Goal: Task Accomplishment & Management: Manage account settings

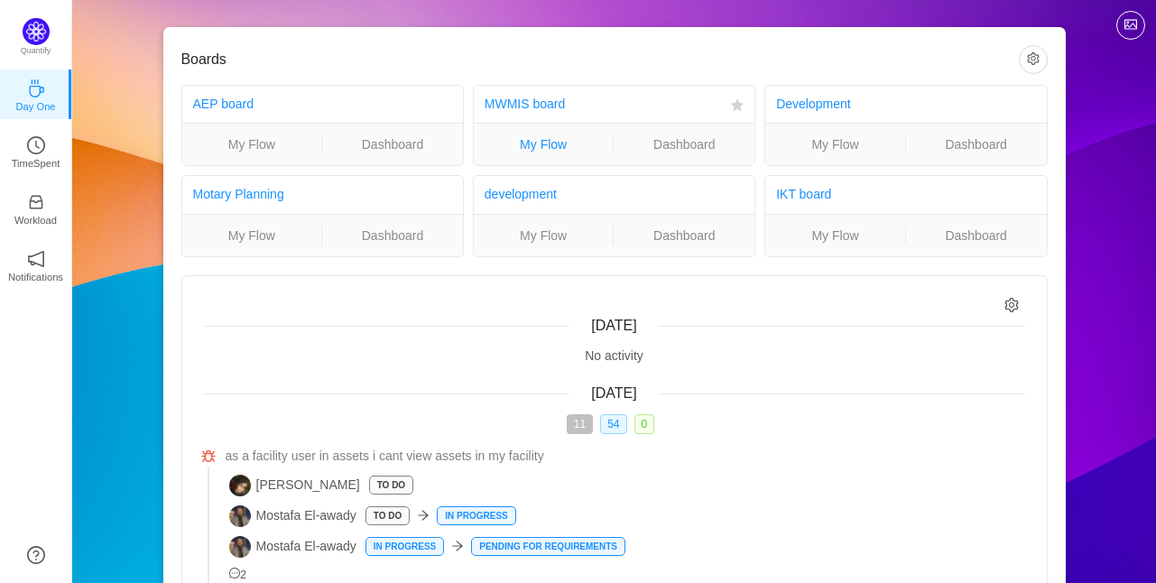
click at [561, 149] on link "My Flow" at bounding box center [544, 144] width 140 height 20
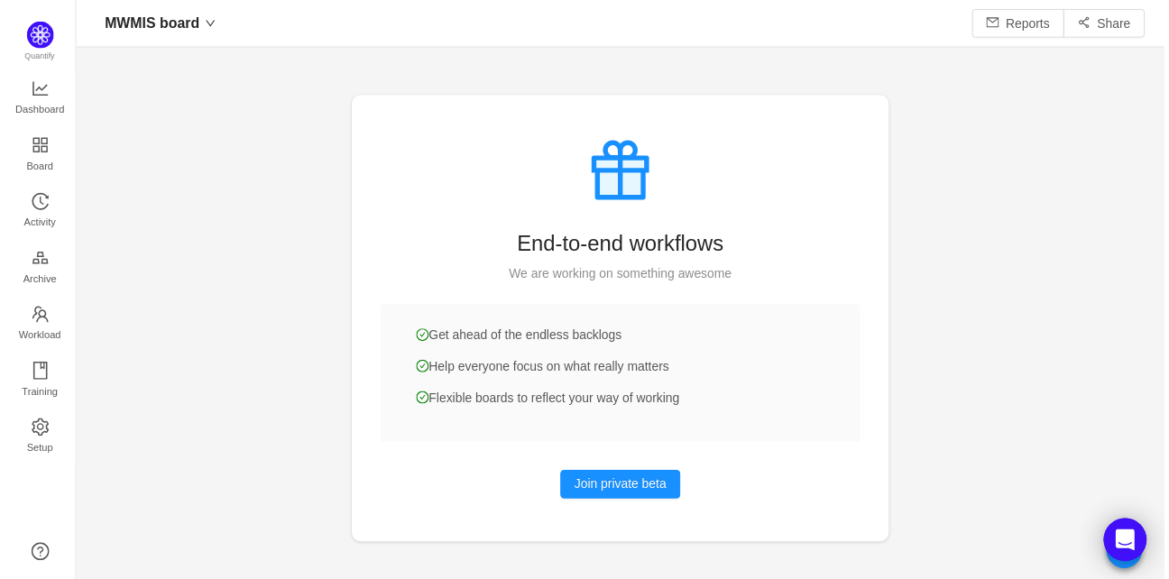
scroll to position [22, 23]
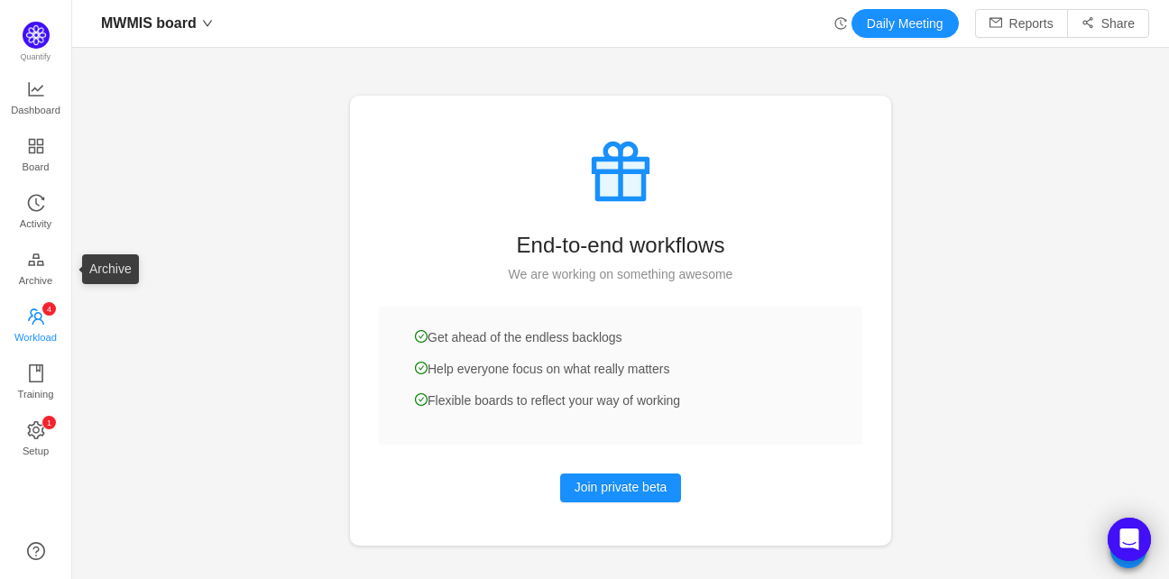
click at [51, 324] on span "Workload" at bounding box center [35, 337] width 42 height 36
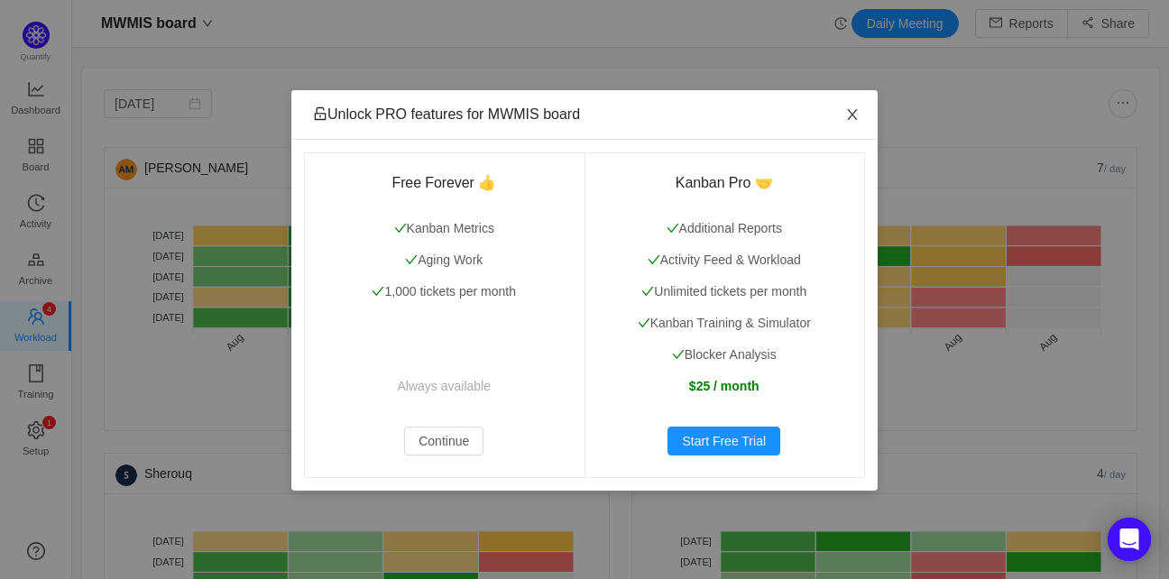
click at [858, 104] on span "Close" at bounding box center [852, 115] width 51 height 51
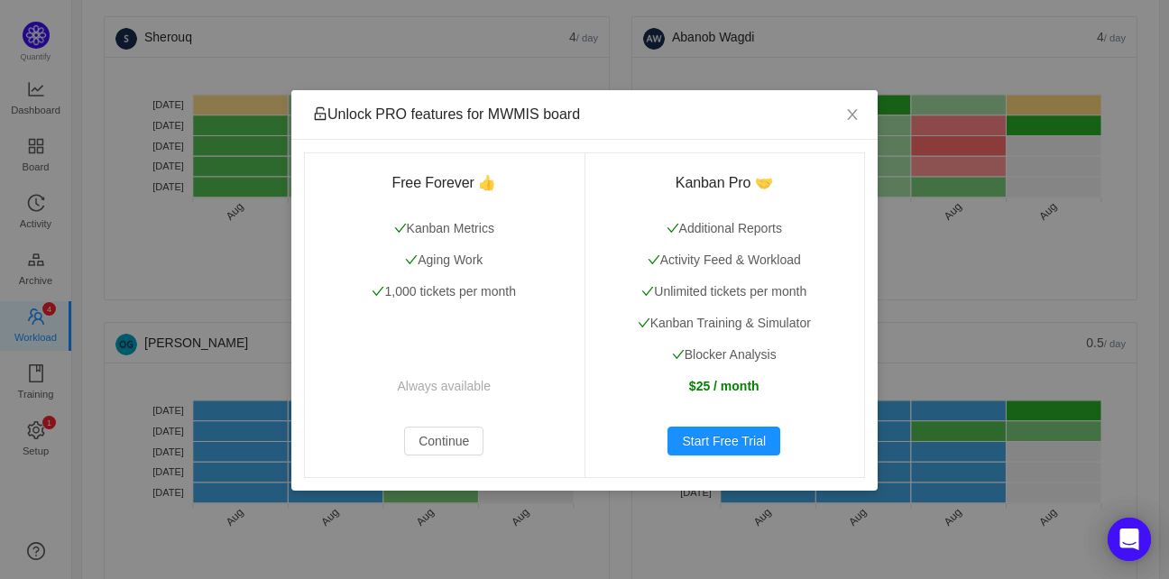
scroll to position [438, 0]
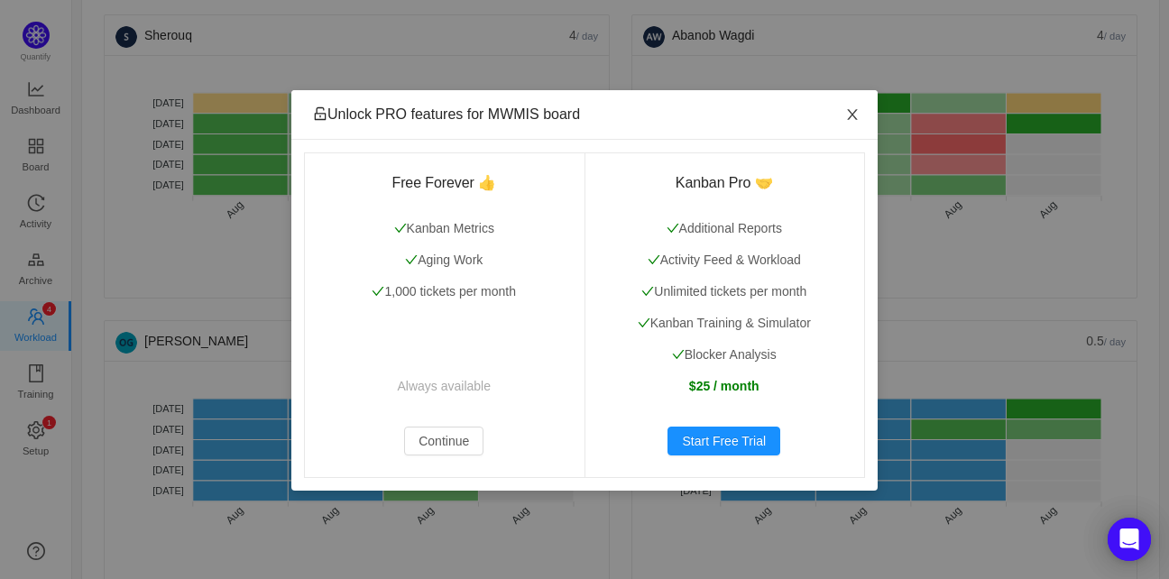
click at [845, 113] on icon "icon: close" at bounding box center [852, 114] width 14 height 14
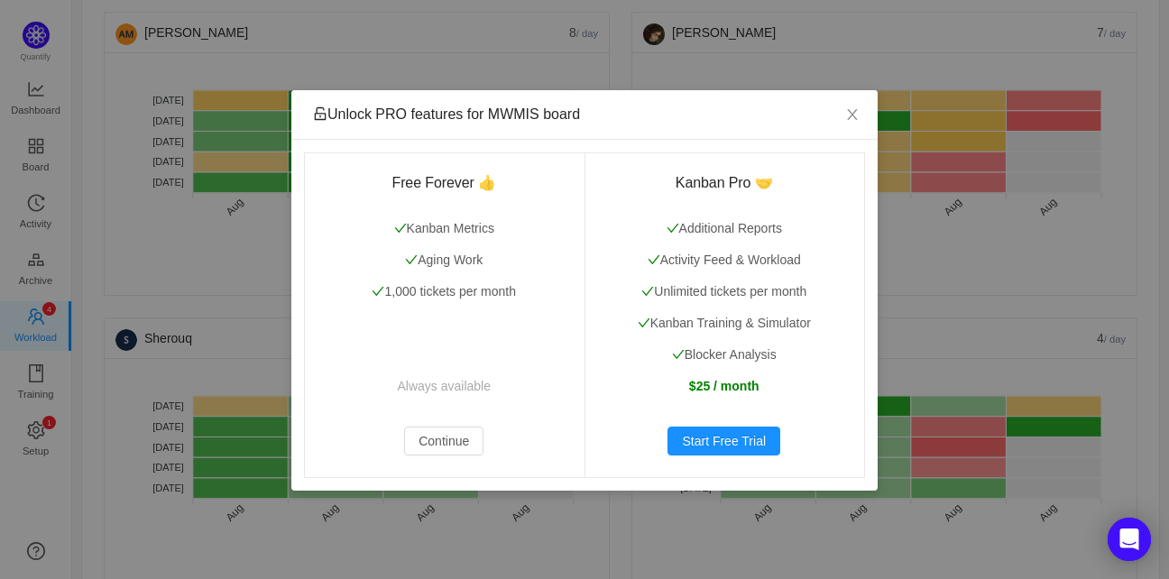
scroll to position [106, 0]
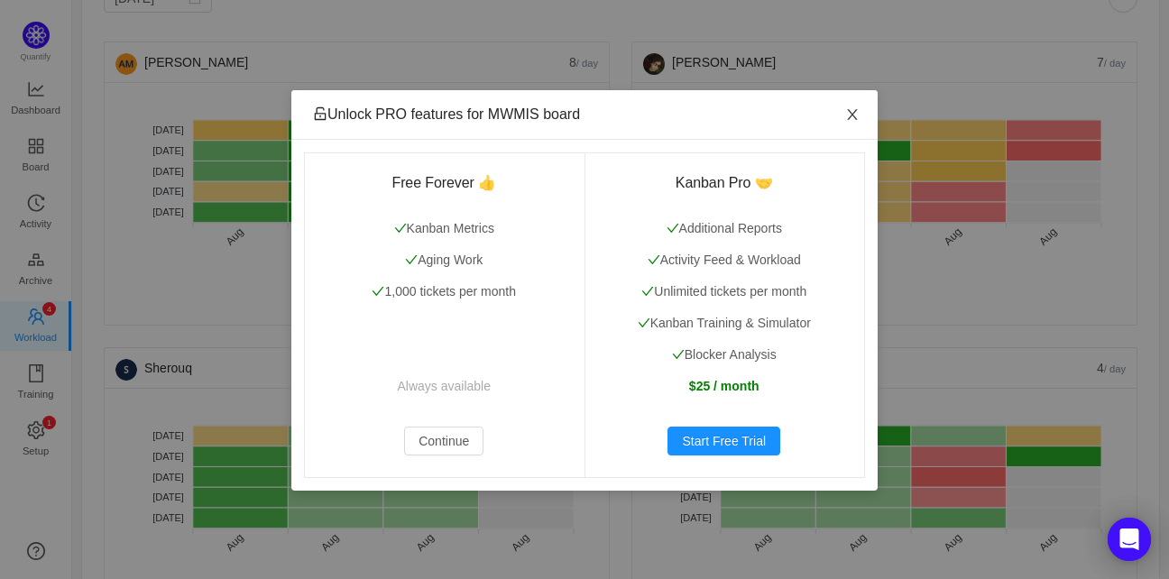
click at [859, 122] on icon "icon: close" at bounding box center [852, 114] width 14 height 14
click at [855, 115] on icon "icon: close" at bounding box center [852, 114] width 14 height 14
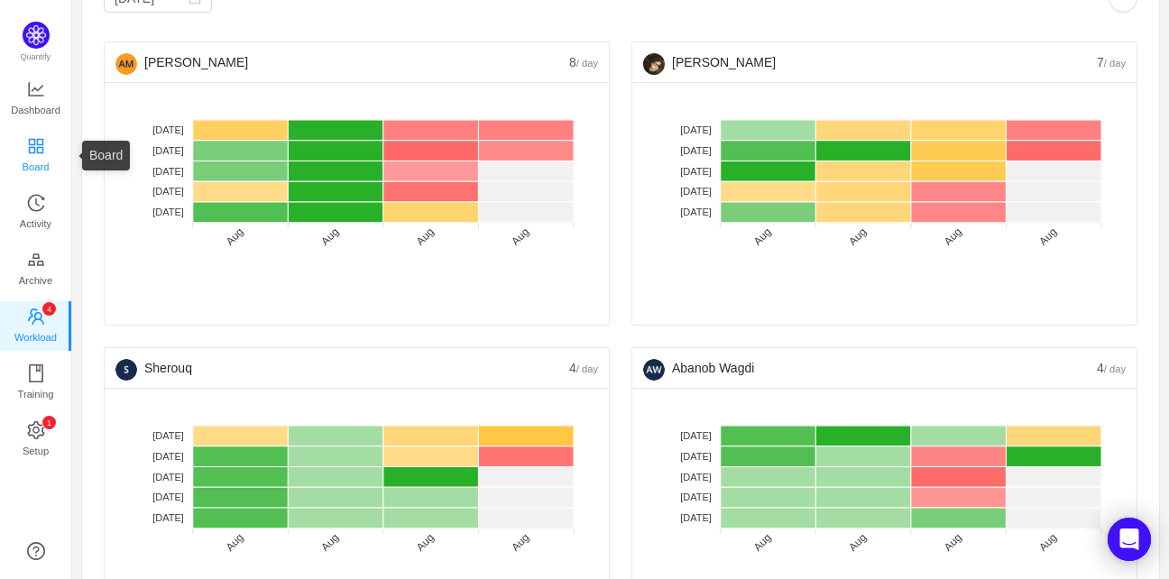
click at [45, 158] on link "Board" at bounding box center [36, 156] width 18 height 36
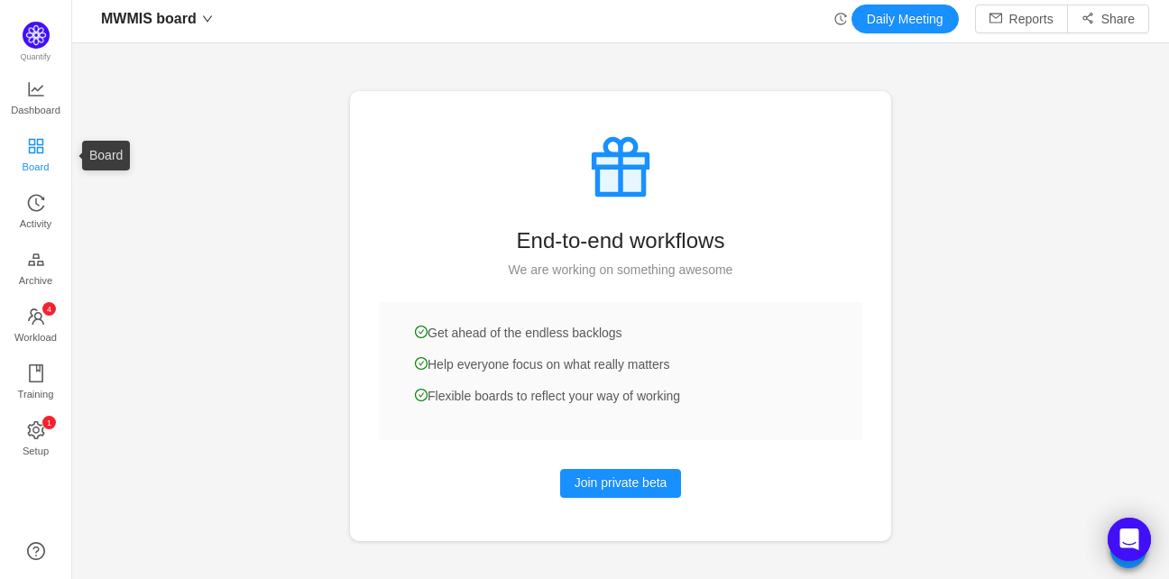
scroll to position [4, 0]
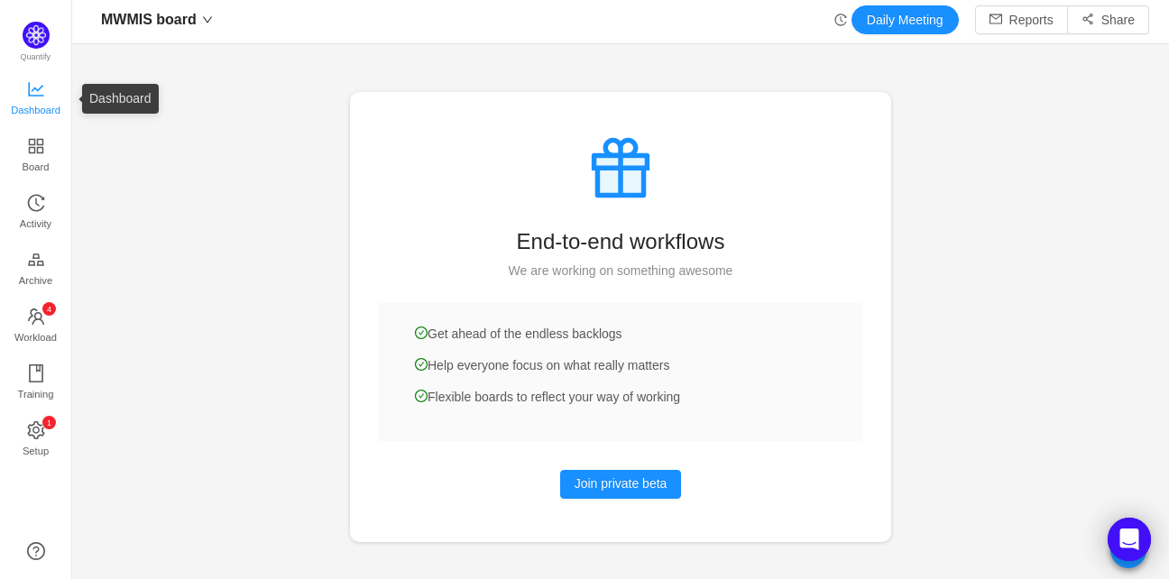
click at [32, 109] on span "Dashboard" at bounding box center [36, 110] width 50 height 36
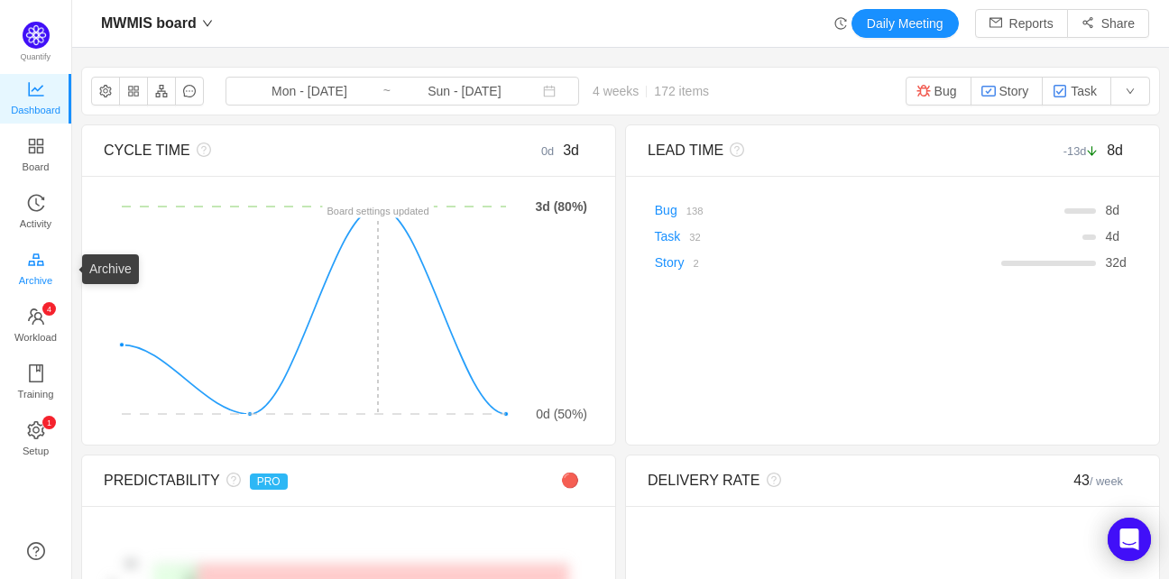
click at [31, 273] on span "Archive" at bounding box center [35, 281] width 33 height 36
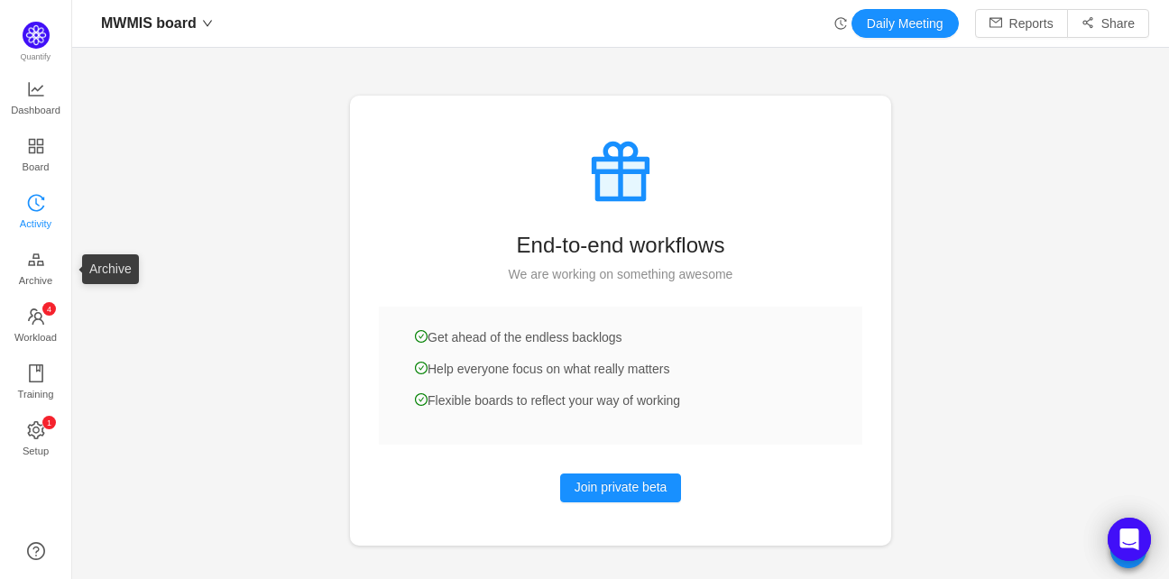
click at [35, 223] on span "Activity" at bounding box center [36, 224] width 32 height 36
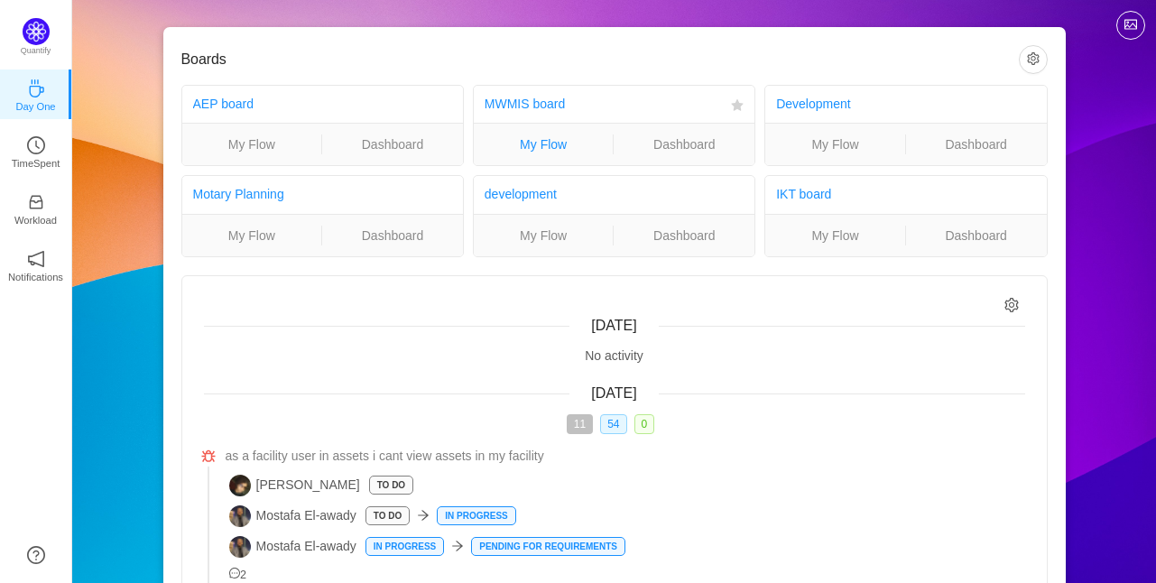
click at [558, 143] on link "My Flow" at bounding box center [544, 144] width 140 height 20
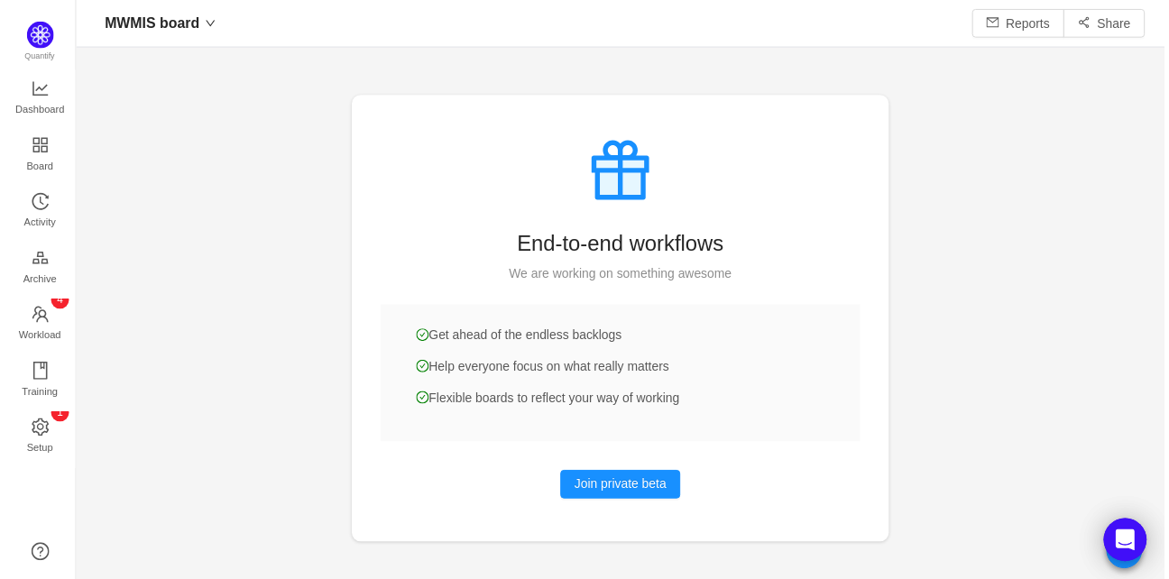
scroll to position [22, 23]
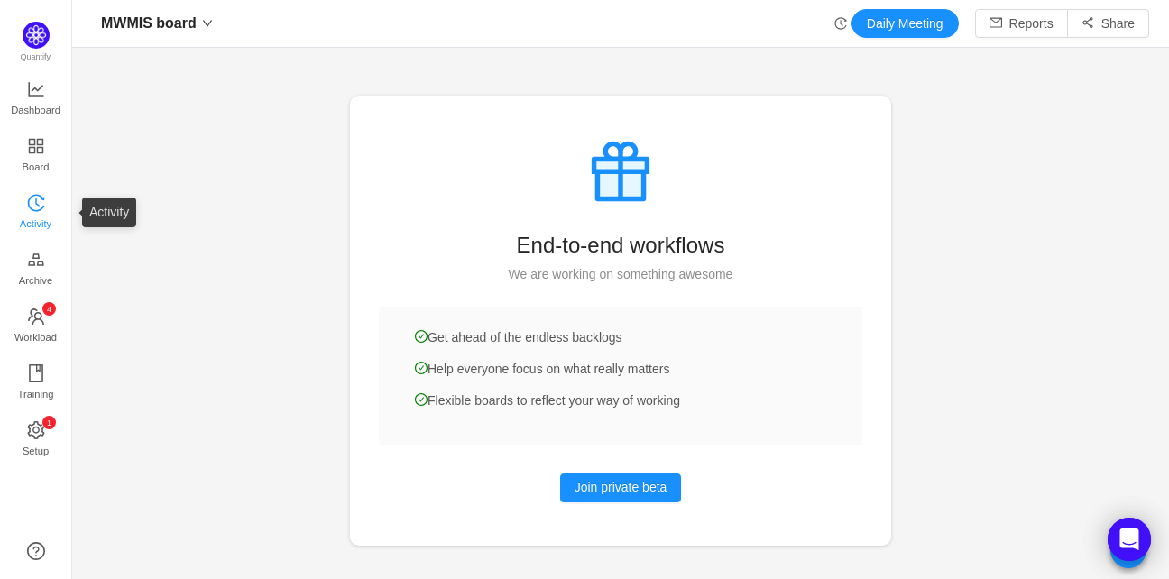
click at [37, 198] on icon "icon: history" at bounding box center [36, 203] width 18 height 18
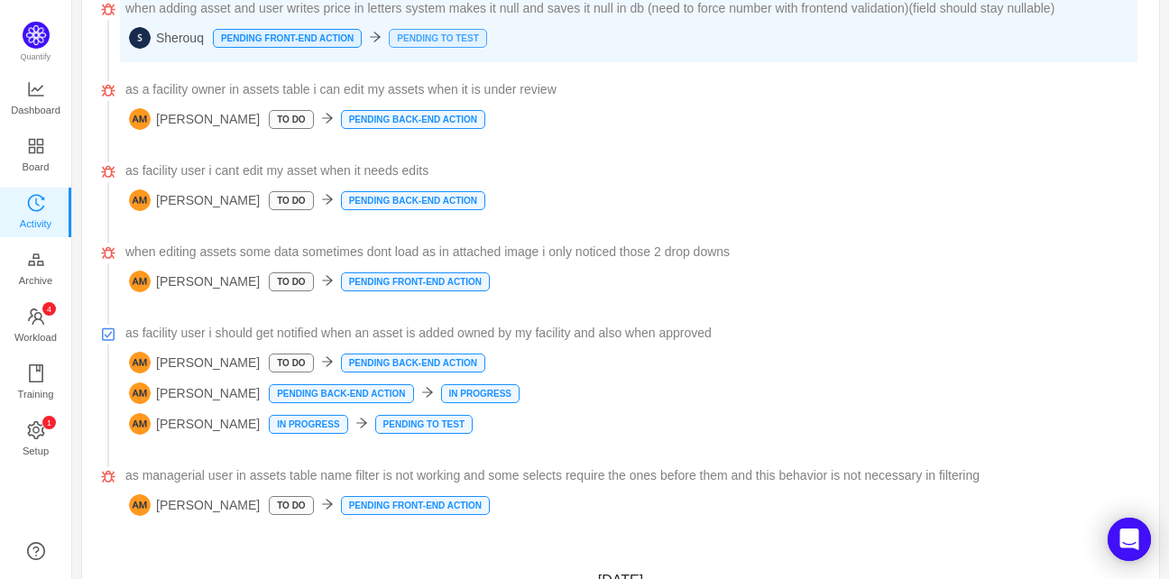
scroll to position [332, 0]
